Goal: Find specific page/section: Find specific page/section

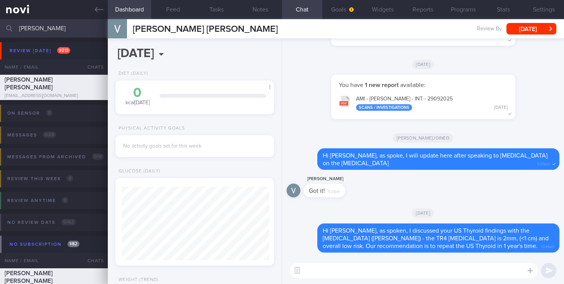
scroll to position [72, 145]
drag, startPoint x: 46, startPoint y: 31, endPoint x: 3, endPoint y: 2, distance: 52.2
click at [0, 5] on div "Patients New Users Coaches [PERSON_NAME] Assigned patients Assigned patients Al…" at bounding box center [282, 142] width 564 height 284
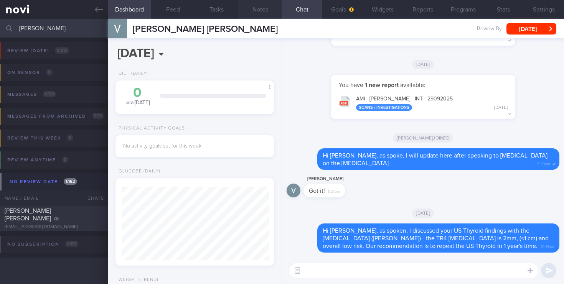
type input "[PERSON_NAME]"
